Goal: Task Accomplishment & Management: Manage account settings

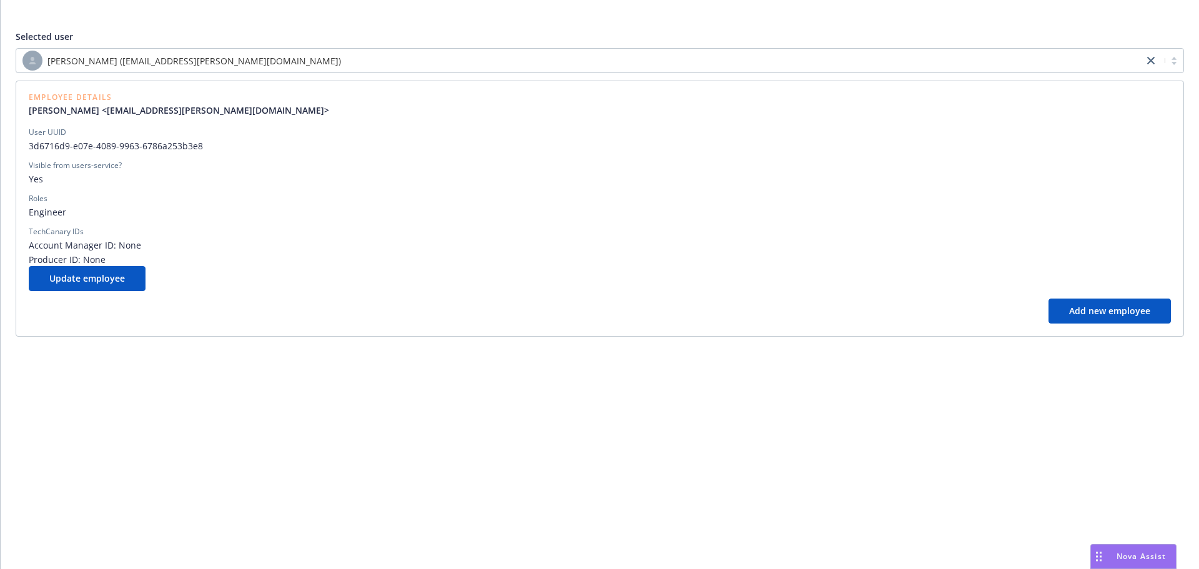
click at [335, 60] on div "[PERSON_NAME] ([EMAIL_ADDRESS][PERSON_NAME][DOMAIN_NAME])" at bounding box center [579, 61] width 1114 height 20
type input "thakk"
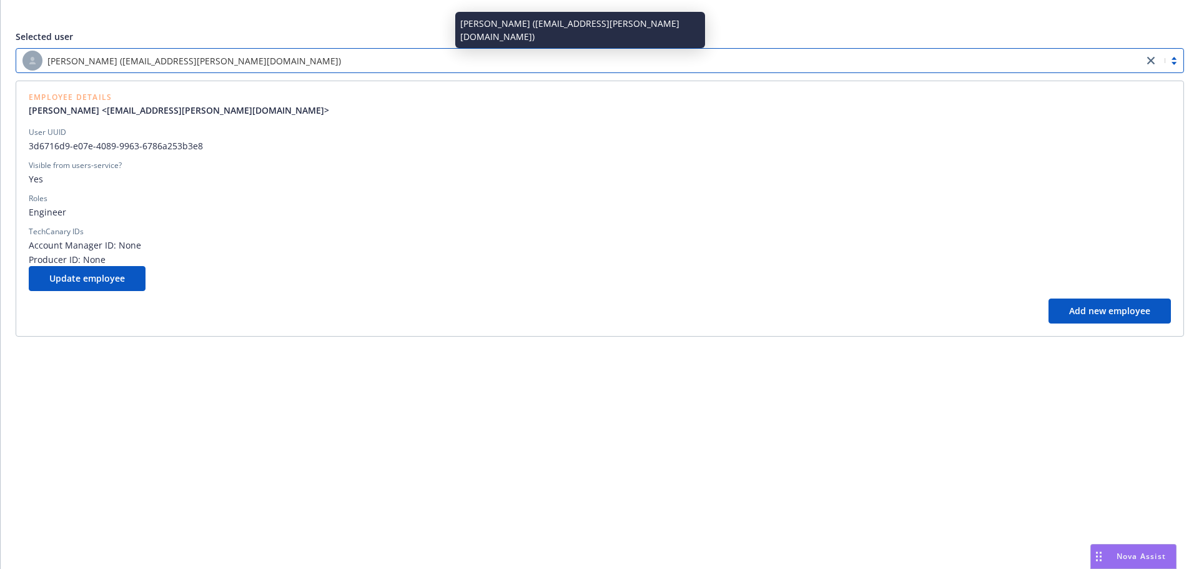
click at [146, 56] on span "[PERSON_NAME] ([EMAIL_ADDRESS][PERSON_NAME][DOMAIN_NAME])" at bounding box center [193, 60] width 293 height 13
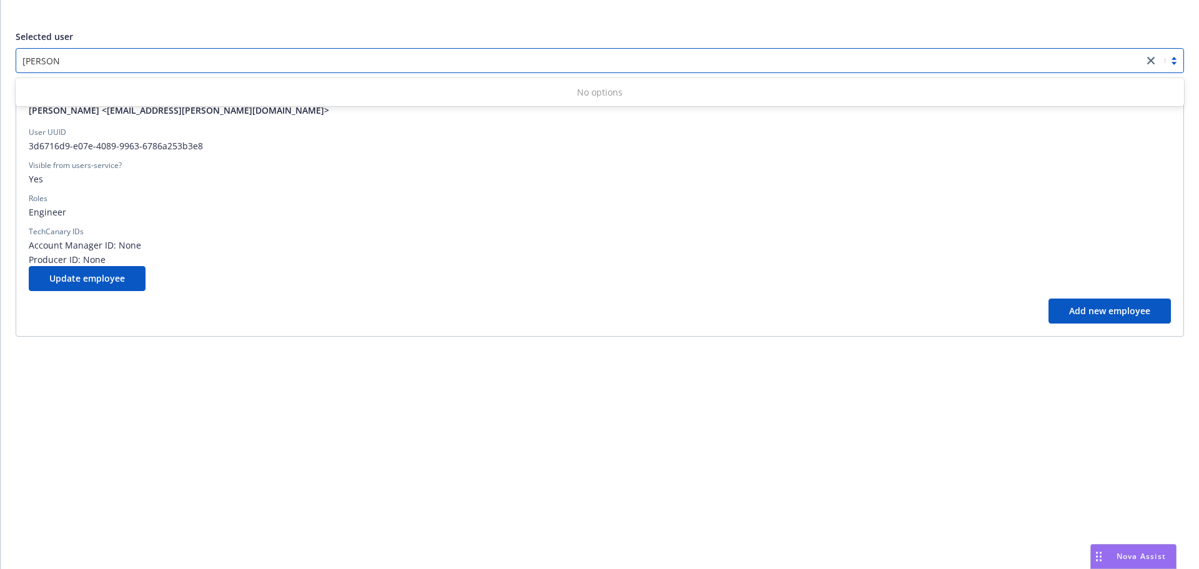
type input "[PERSON_NAME]"
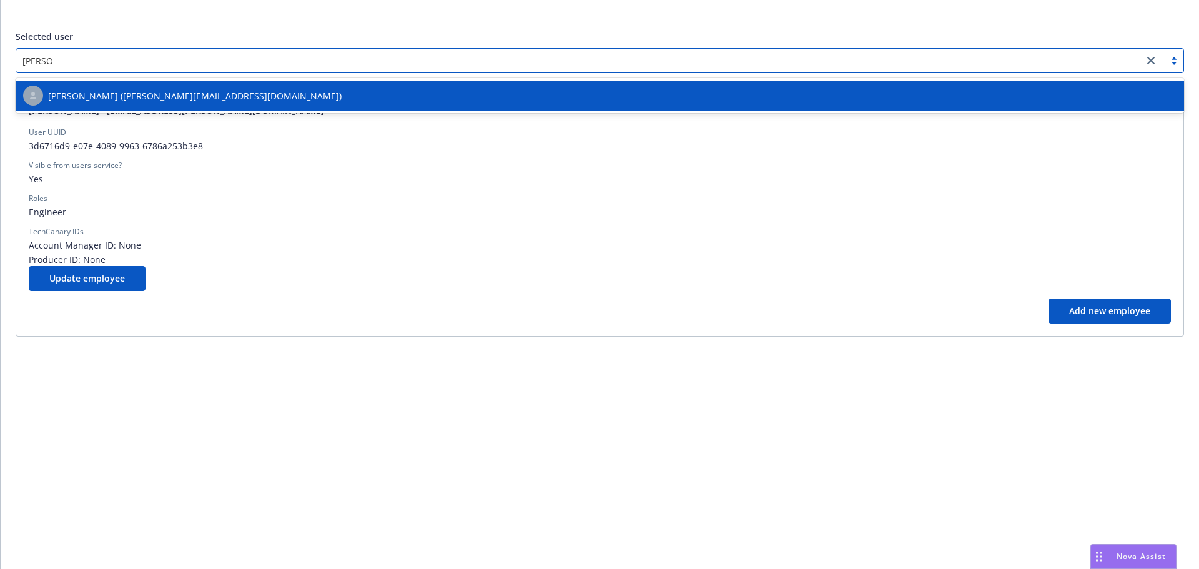
click at [180, 96] on span "[PERSON_NAME] ([PERSON_NAME][EMAIL_ADDRESS][DOMAIN_NAME])" at bounding box center [194, 95] width 293 height 13
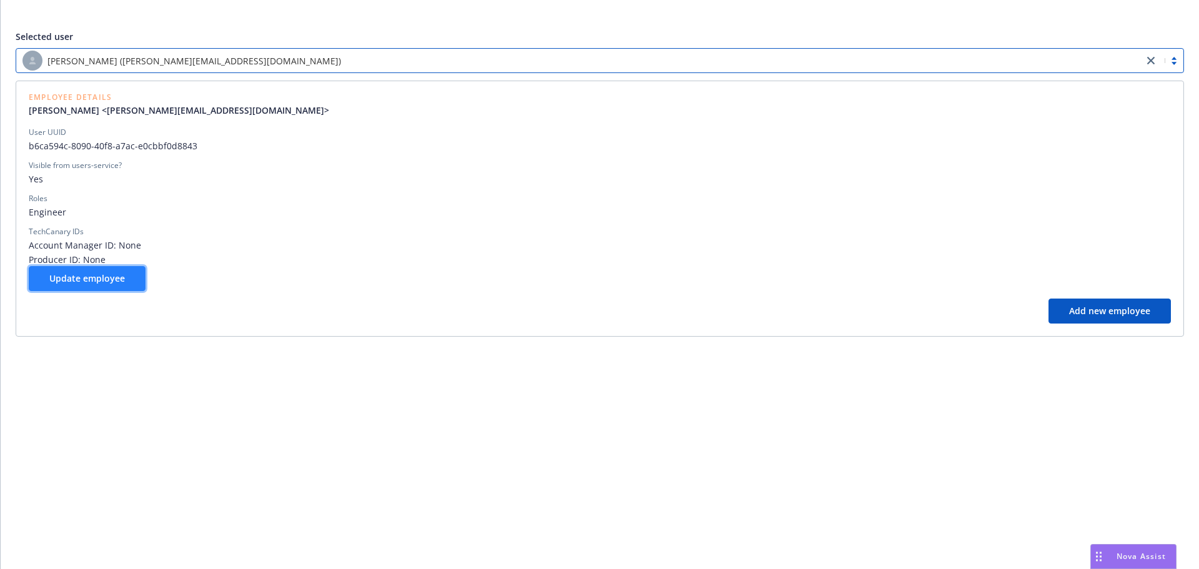
click at [124, 280] on span "Update employee" at bounding box center [87, 278] width 76 height 12
select select "operations"
select select "full-time"
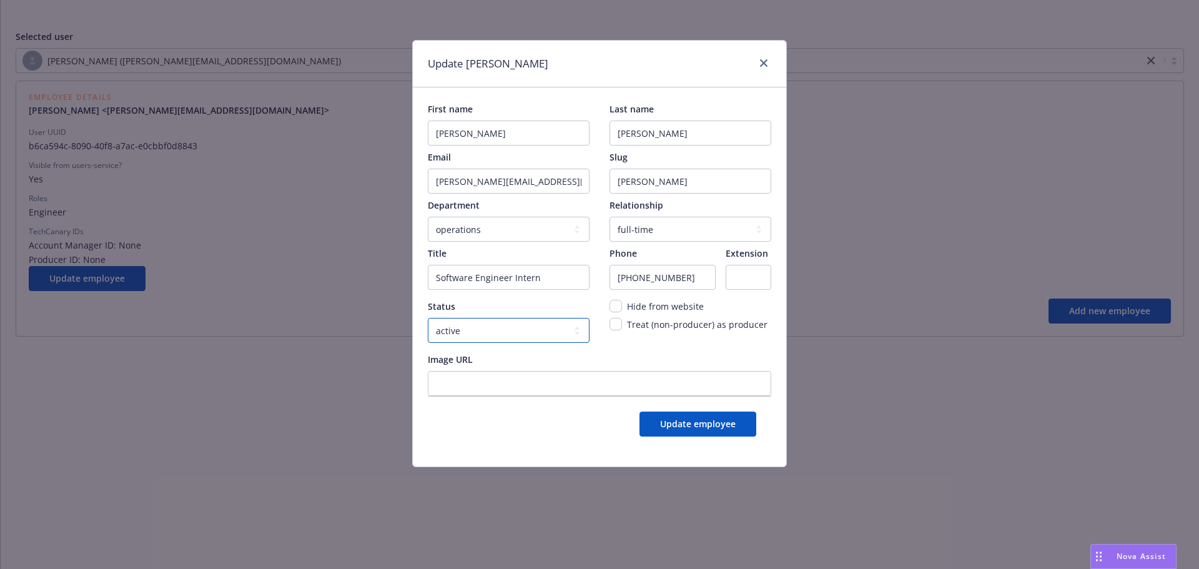
click at [508, 329] on select "active locked" at bounding box center [509, 330] width 162 height 25
select select "locked"
click at [428, 318] on select "active locked" at bounding box center [509, 330] width 162 height 25
click at [710, 422] on span "Update employee" at bounding box center [698, 424] width 76 height 12
